Goal: Information Seeking & Learning: Learn about a topic

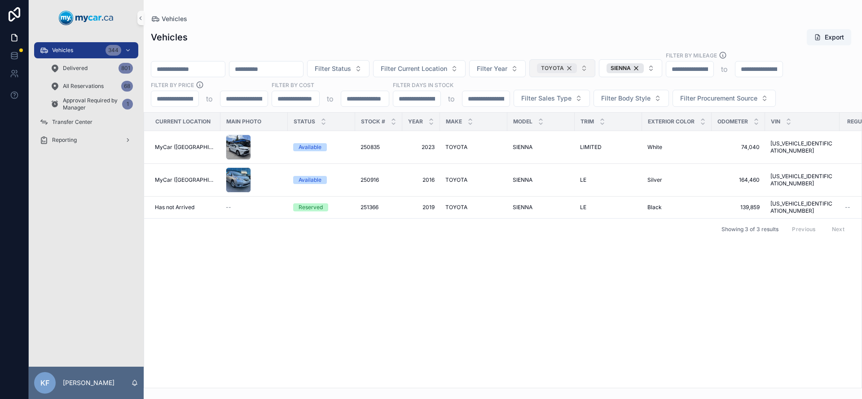
click at [577, 66] on div "TOYOTA" at bounding box center [557, 68] width 40 height 10
click at [637, 67] on div "SIENNA" at bounding box center [618, 68] width 37 height 10
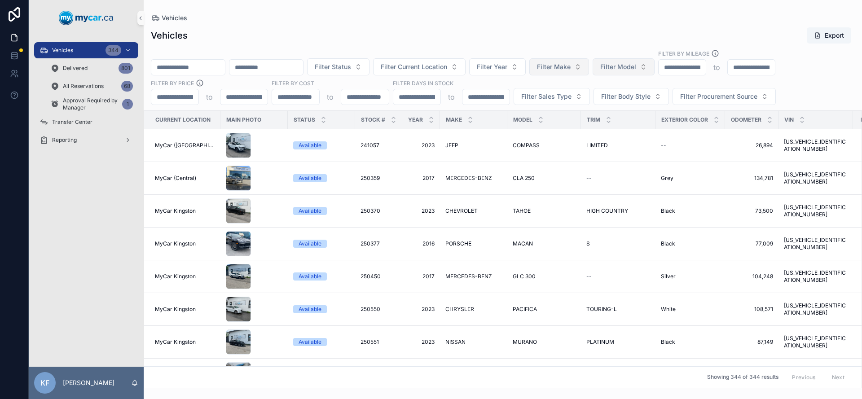
click at [636, 67] on span "Filter Model" at bounding box center [618, 66] width 36 height 9
type input "***"
click at [571, 68] on span "Filter Make" at bounding box center [554, 66] width 34 height 9
type input "***"
click at [575, 109] on div "LEXUS" at bounding box center [583, 103] width 108 height 14
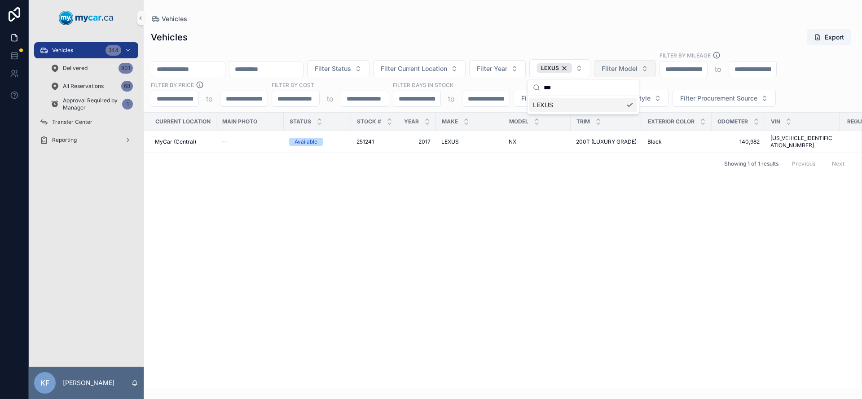
click at [584, 37] on div "Vehicles Export" at bounding box center [503, 37] width 704 height 17
click at [572, 67] on div "LEXUS" at bounding box center [554, 68] width 35 height 10
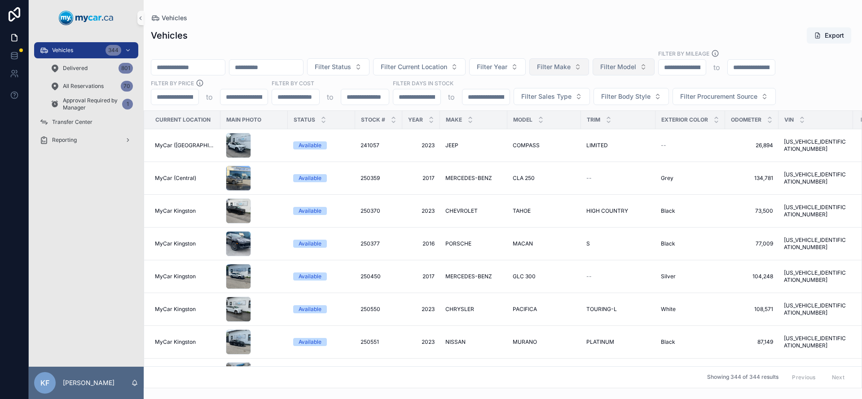
click at [571, 67] on span "Filter Make" at bounding box center [554, 66] width 34 height 9
click at [361, 100] on input "scrollable content" at bounding box center [364, 97] width 47 height 13
type input "*"
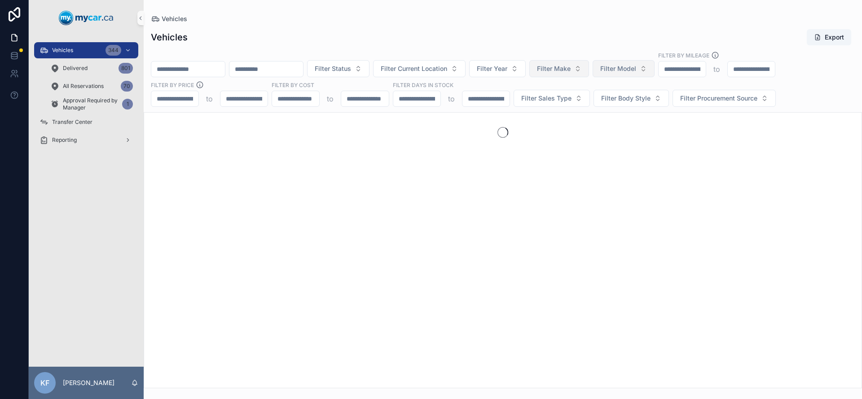
type input "*****"
click at [378, 42] on div "Vehicles Export" at bounding box center [503, 37] width 704 height 17
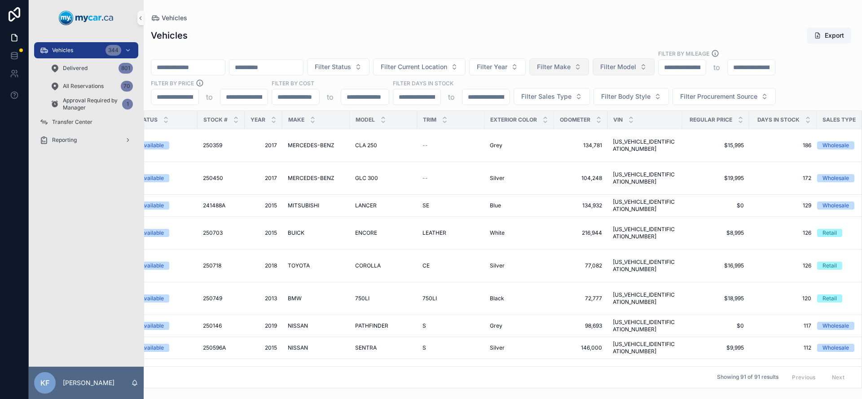
scroll to position [0, 159]
click at [618, 180] on span "[US_VEHICLE_IDENTIFICATION_NUMBER]" at bounding box center [643, 178] width 64 height 14
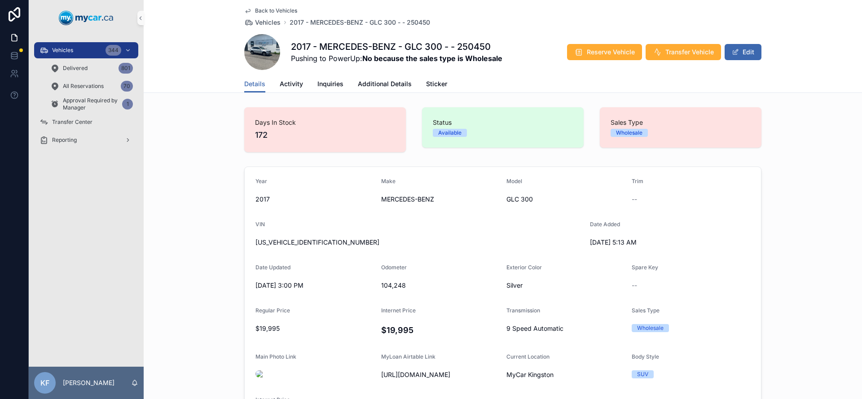
click at [278, 10] on span "Back to Vehicles" at bounding box center [276, 10] width 42 height 7
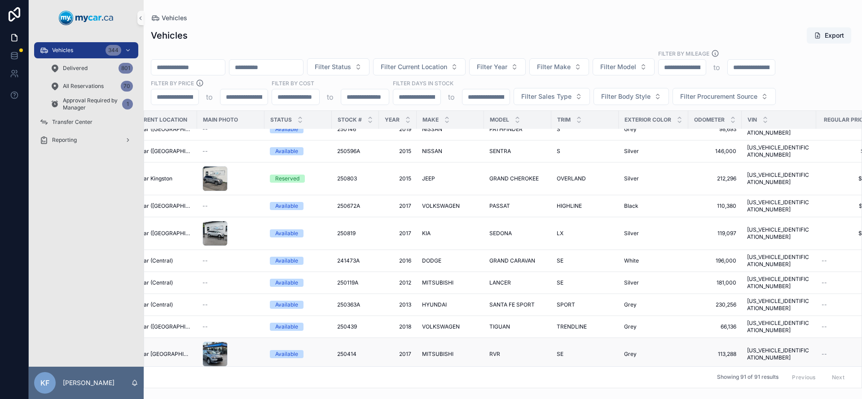
scroll to position [248, 23]
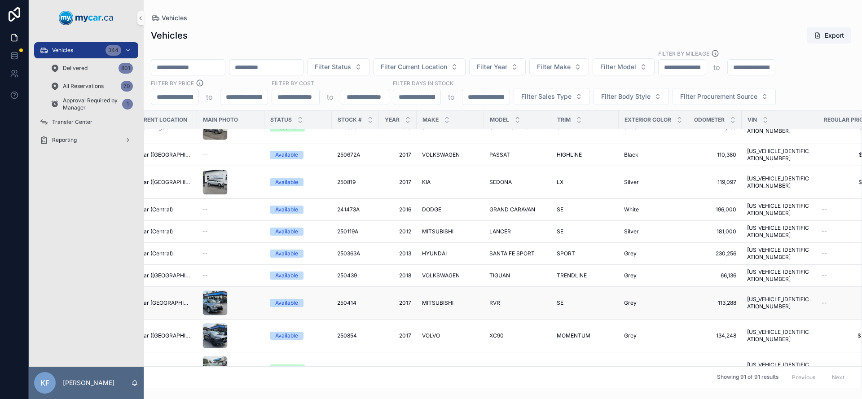
click at [443, 299] on span "MITSUBISHI" at bounding box center [437, 302] width 31 height 7
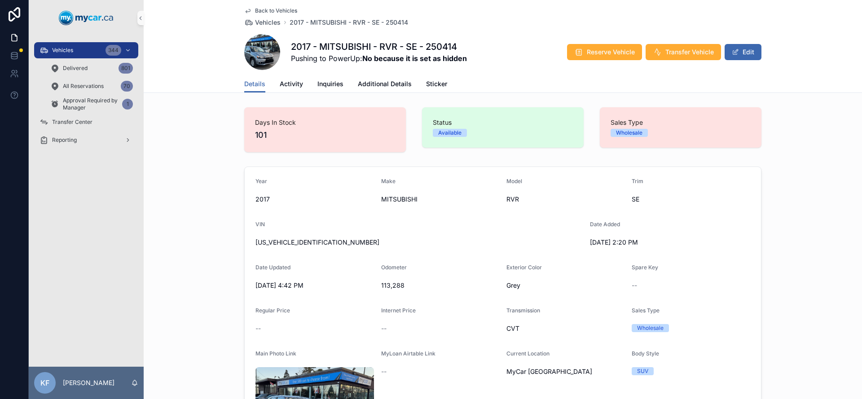
click at [265, 13] on span "Back to Vehicles" at bounding box center [276, 10] width 42 height 7
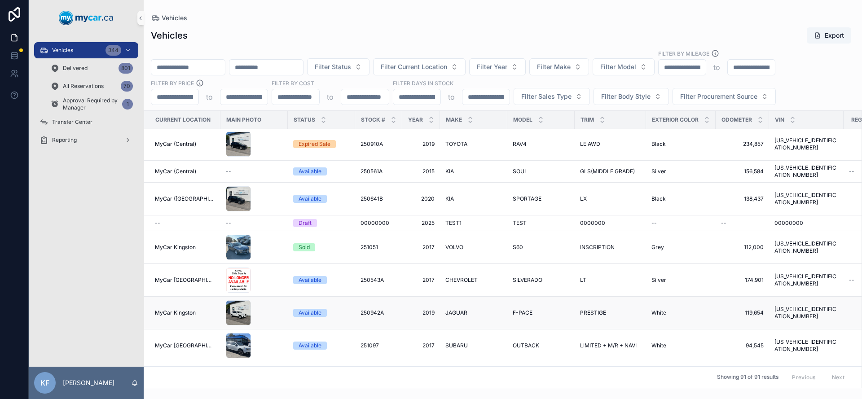
scroll to position [813, 0]
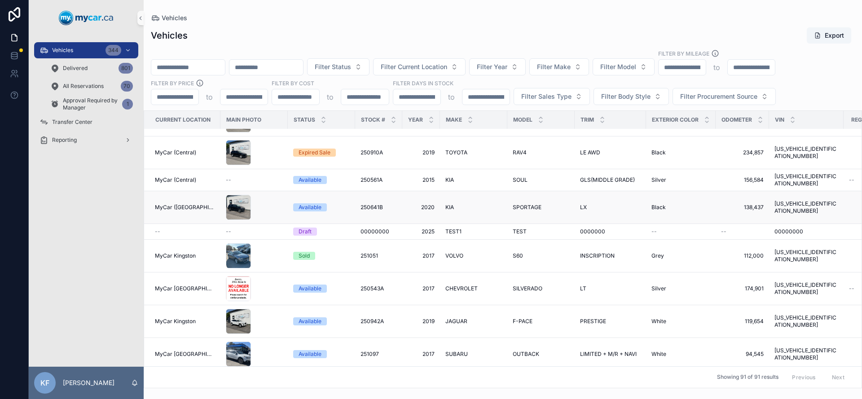
click at [526, 204] on span "SPORTAGE" at bounding box center [527, 207] width 29 height 7
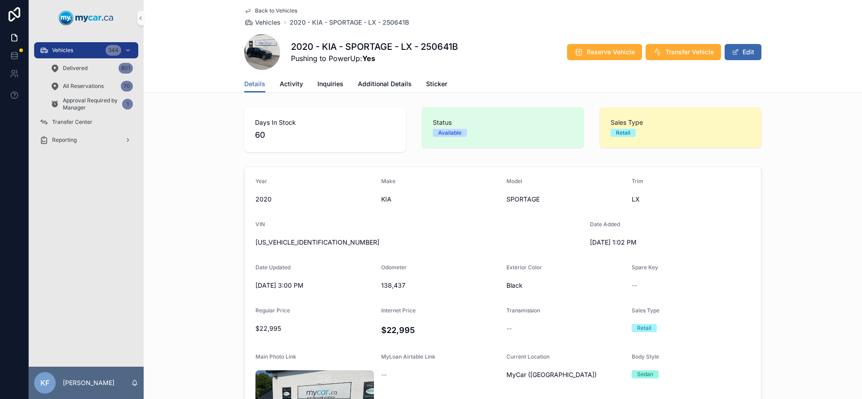
click at [266, 9] on span "Back to Vehicles" at bounding box center [276, 10] width 42 height 7
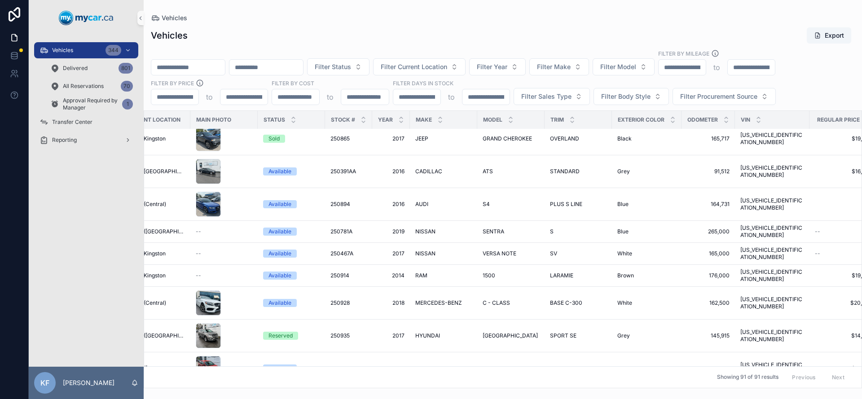
scroll to position [498, 30]
click at [562, 332] on span "SPORT SE" at bounding box center [563, 335] width 26 height 7
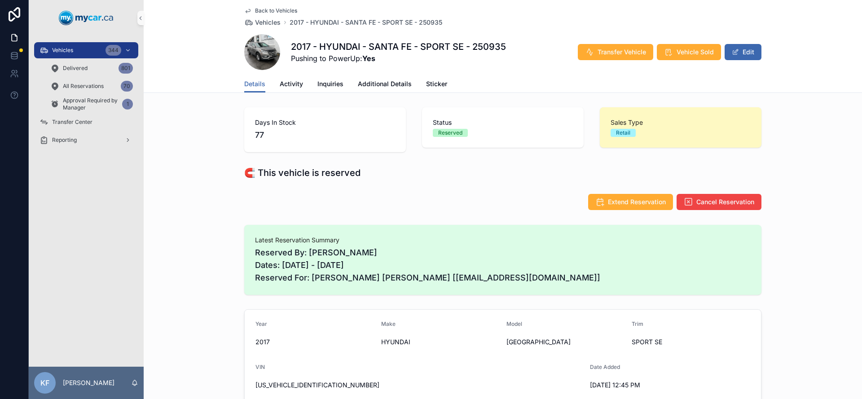
click at [273, 12] on span "Back to Vehicles" at bounding box center [276, 10] width 42 height 7
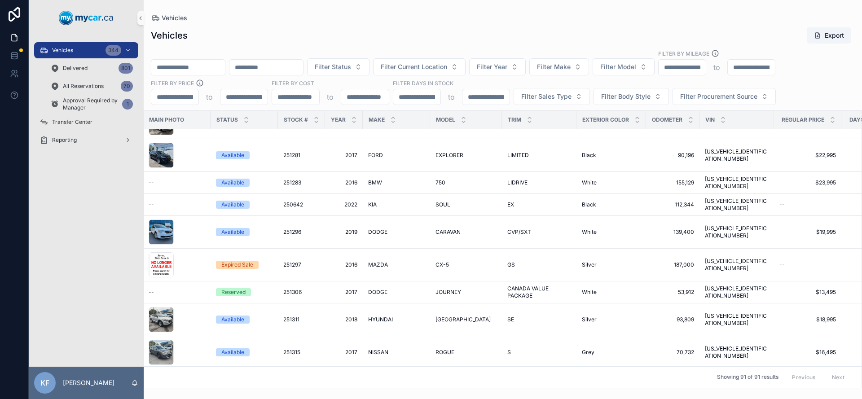
scroll to position [1675, 18]
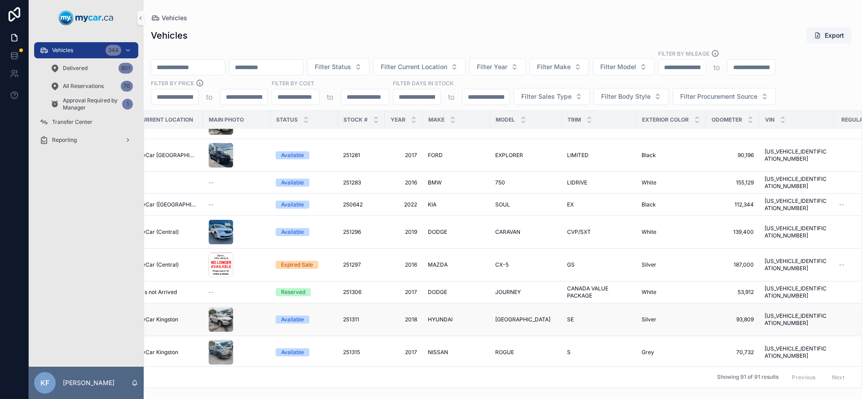
click at [428, 316] on span "HYUNDAI" at bounding box center [440, 319] width 25 height 7
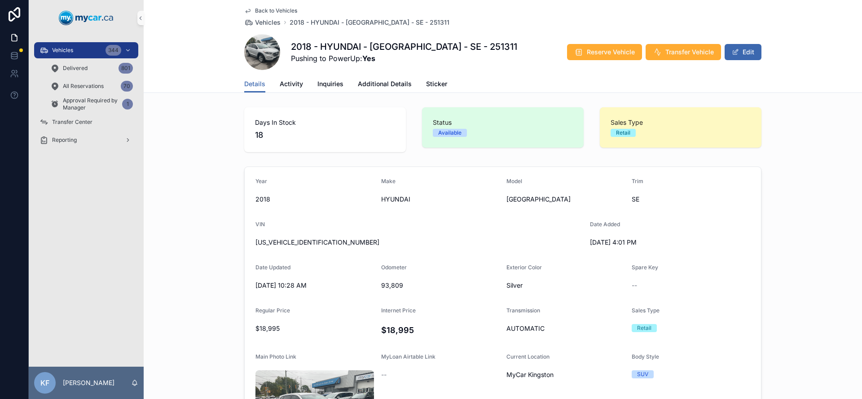
click at [279, 11] on span "Back to Vehicles" at bounding box center [276, 10] width 42 height 7
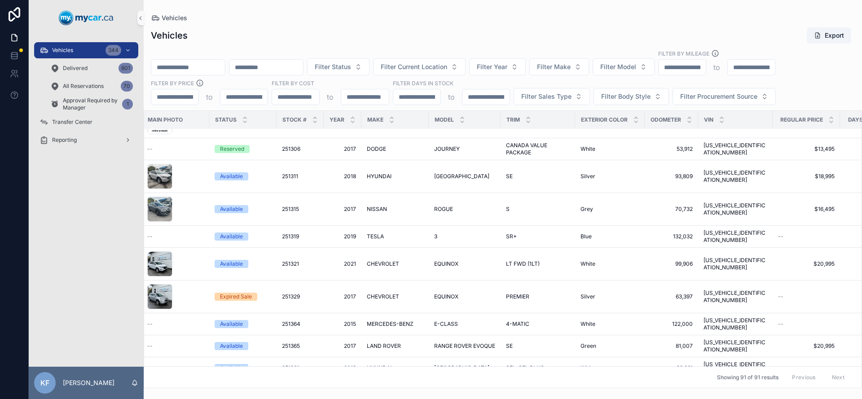
scroll to position [1896, 0]
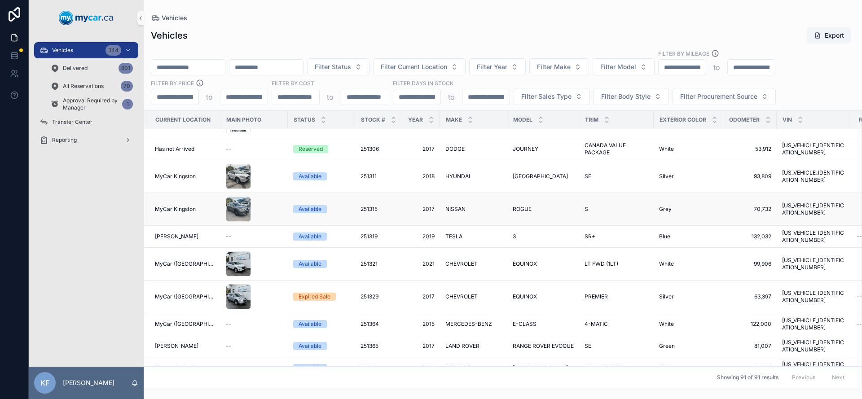
click at [453, 206] on span "NISSAN" at bounding box center [455, 209] width 20 height 7
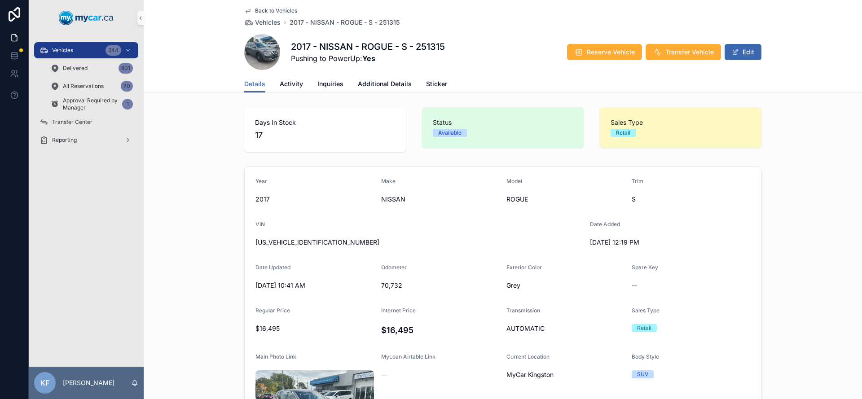
click at [288, 12] on span "Back to Vehicles" at bounding box center [276, 10] width 42 height 7
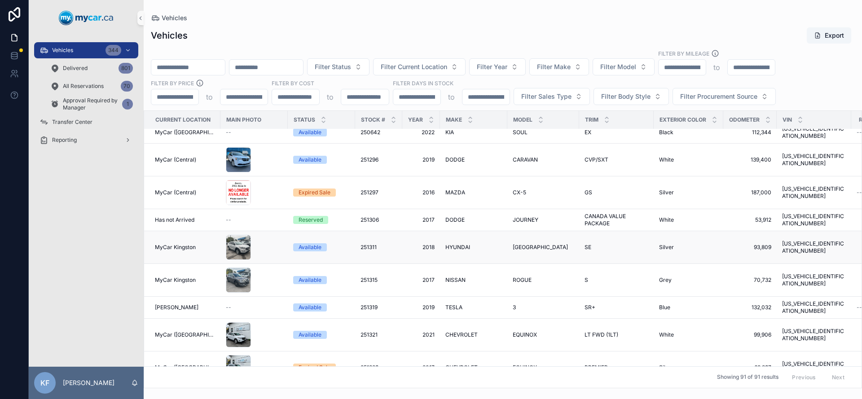
scroll to position [1783, 0]
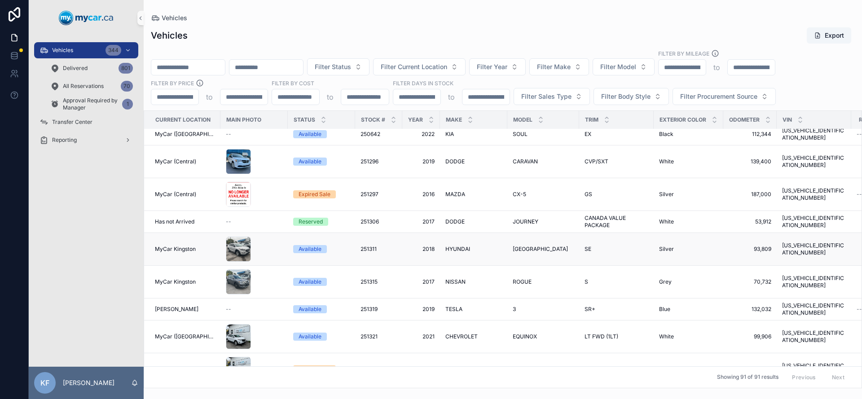
click at [368, 246] on span "251311" at bounding box center [368, 249] width 16 height 7
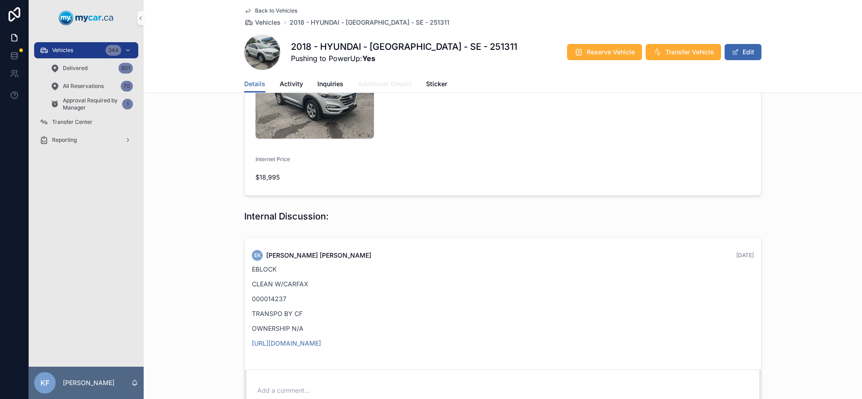
scroll to position [325, 0]
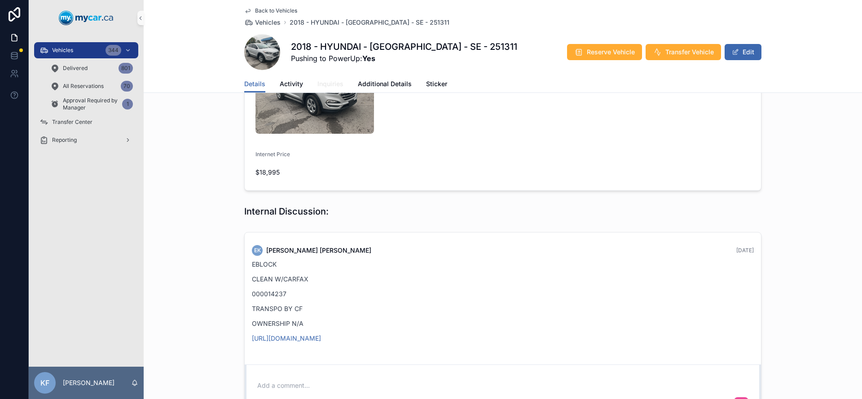
click at [334, 85] on span "Inquiries" at bounding box center [330, 83] width 26 height 9
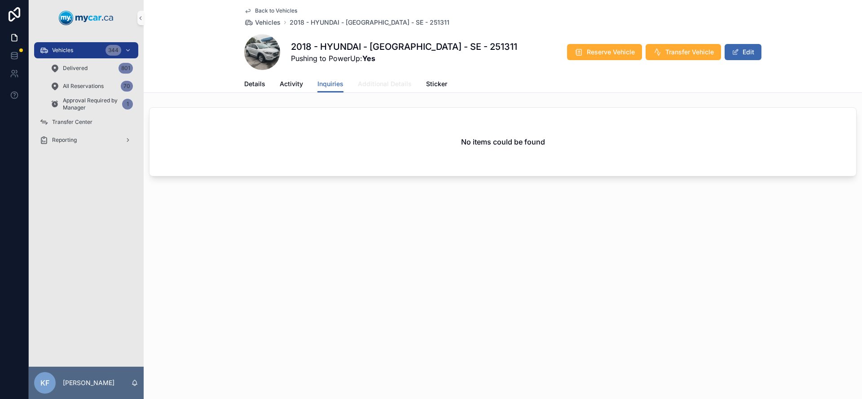
click at [380, 82] on span "Additional Details" at bounding box center [385, 83] width 54 height 9
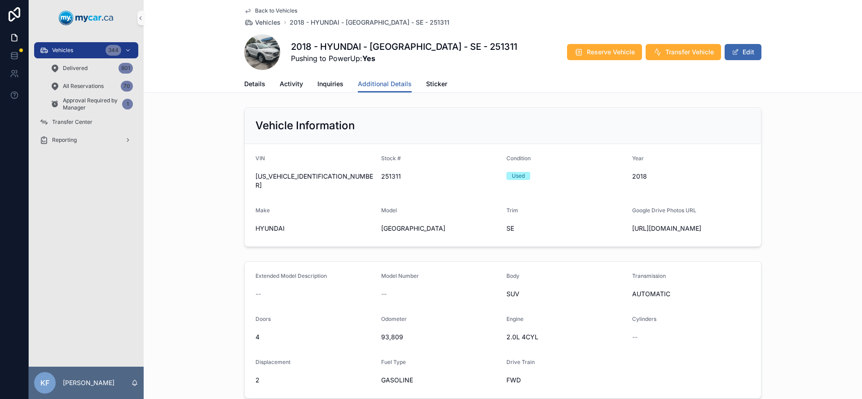
drag, startPoint x: 709, startPoint y: 237, endPoint x: 627, endPoint y: 220, distance: 84.1
click at [627, 220] on form "VIN [US_VEHICLE_IDENTIFICATION_NUMBER] Stock # 251311 Condition Used Year [DATE…" at bounding box center [503, 195] width 516 height 102
copy span "[URL][DOMAIN_NAME]"
click at [283, 11] on span "Back to Vehicles" at bounding box center [276, 10] width 42 height 7
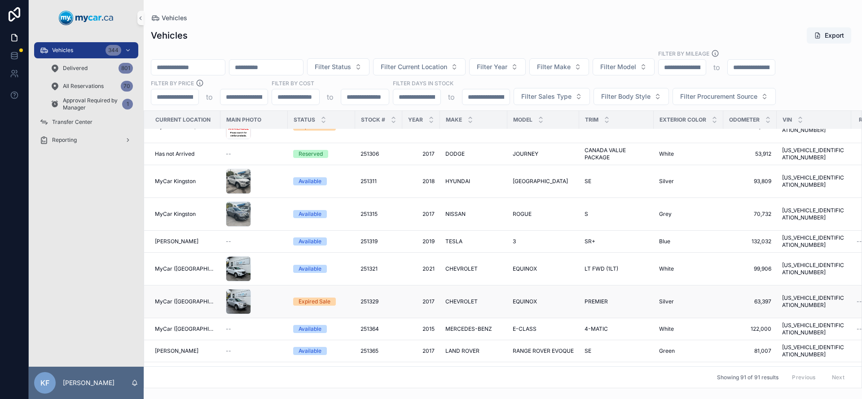
scroll to position [1801, 0]
click at [446, 211] on span "NISSAN" at bounding box center [455, 214] width 20 height 7
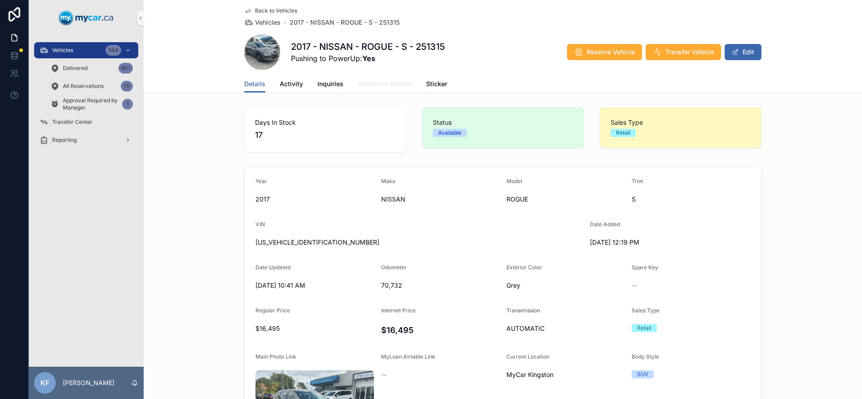
click at [394, 83] on span "Additional Details" at bounding box center [385, 83] width 54 height 9
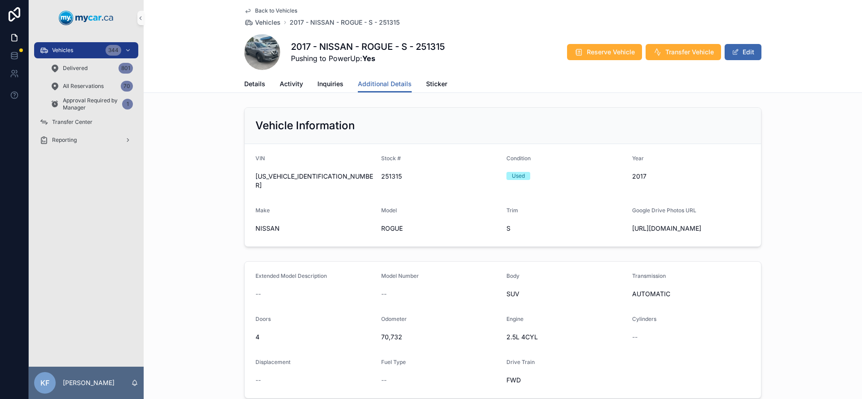
drag, startPoint x: 628, startPoint y: 219, endPoint x: 653, endPoint y: 238, distance: 31.0
drag, startPoint x: 652, startPoint y: 239, endPoint x: 639, endPoint y: 233, distance: 14.9
click at [639, 233] on span "[URL][DOMAIN_NAME]" at bounding box center [691, 228] width 119 height 9
